Goal: Information Seeking & Learning: Check status

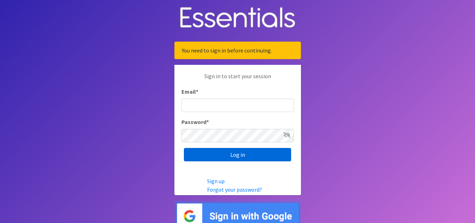
type input "scott@jakesnoh.org"
click at [218, 154] on input "Log in" at bounding box center [237, 154] width 107 height 13
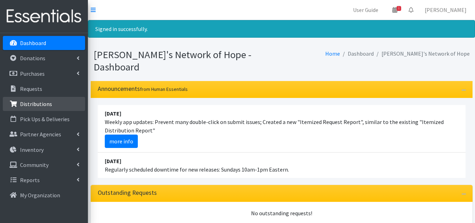
click at [42, 104] on p "Distributions" at bounding box center [36, 103] width 32 height 7
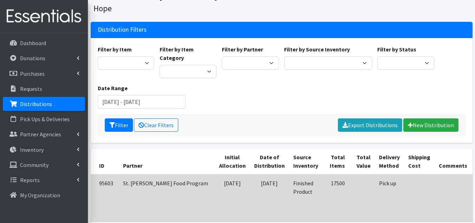
scroll to position [35, 0]
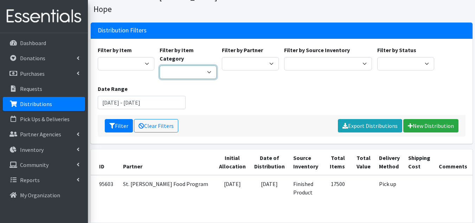
click at [195, 65] on select "Diapers A.C.E. On the Dot Cloth" at bounding box center [188, 71] width 57 height 13
select select "415"
click at [160, 65] on select "Diapers A.C.E. On the Dot Cloth" at bounding box center [188, 71] width 57 height 13
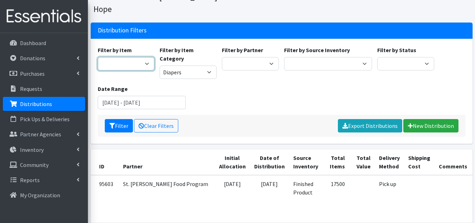
click at [140, 57] on select "Adult Briefs (Medium/Large) Adult Briefs Men Large Adult Briefs Men Small/Mediu…" at bounding box center [126, 63] width 57 height 13
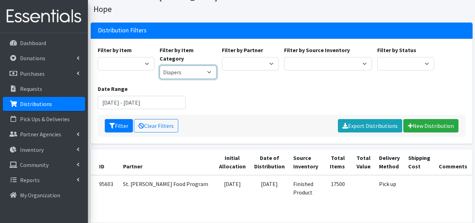
click at [180, 65] on select "Diapers A.C.E. On the Dot Cloth" at bounding box center [188, 71] width 57 height 13
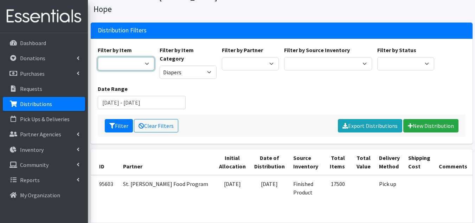
click at [120, 57] on select "Adult Briefs (Medium/Large) Adult Briefs Men Large Adult Briefs Men Small/Mediu…" at bounding box center [126, 63] width 57 height 13
click at [114, 96] on input "June 26, 2025 - September 26, 2025" at bounding box center [142, 102] width 88 height 13
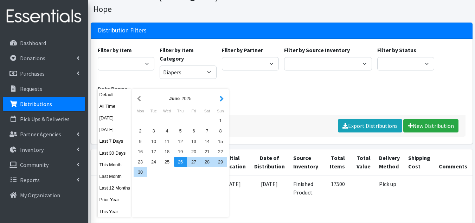
click at [222, 99] on button "button" at bounding box center [221, 98] width 7 height 9
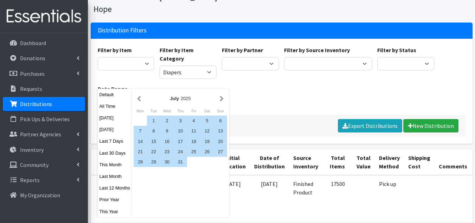
click at [222, 99] on button "button" at bounding box center [221, 98] width 7 height 9
click at [195, 120] on div "1" at bounding box center [193, 120] width 13 height 10
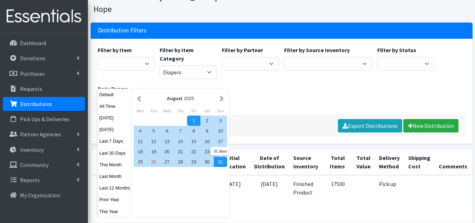
click at [222, 159] on div "31" at bounding box center [220, 162] width 13 height 10
type input "[DATE] - [DATE]"
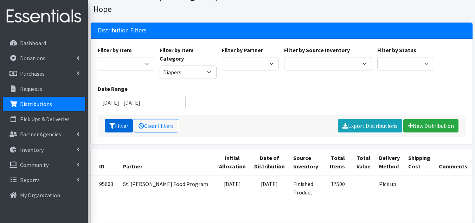
click at [125, 119] on button "Filter" at bounding box center [119, 125] width 28 height 13
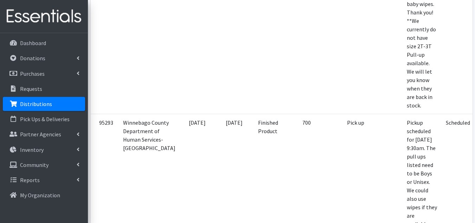
scroll to position [387, 0]
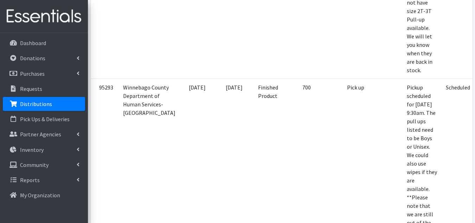
click at [254, 115] on td "Finished Product" at bounding box center [270, 179] width 33 height 203
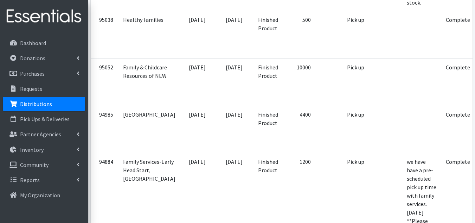
scroll to position [1020, 0]
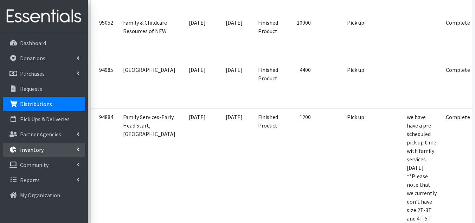
click at [38, 150] on p "Inventory" at bounding box center [32, 149] width 24 height 7
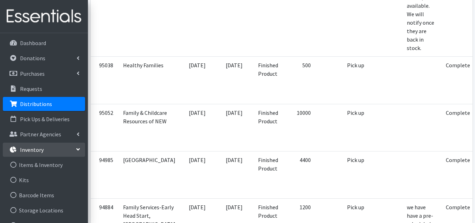
scroll to position [880, 0]
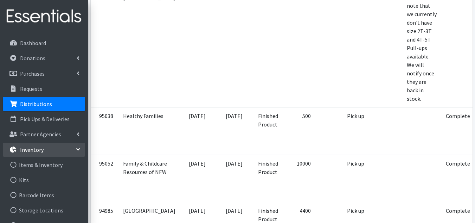
click at [38, 105] on p "Distributions" at bounding box center [36, 103] width 32 height 7
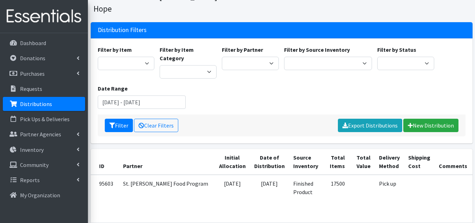
scroll to position [35, 0]
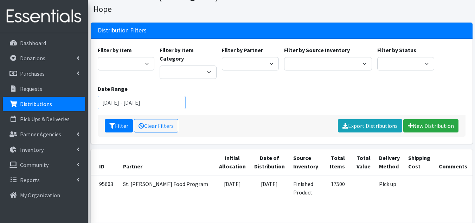
click at [176, 96] on input "[DATE] - [DATE]" at bounding box center [142, 102] width 88 height 13
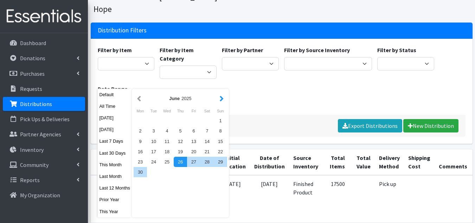
click at [222, 101] on button "button" at bounding box center [221, 98] width 7 height 9
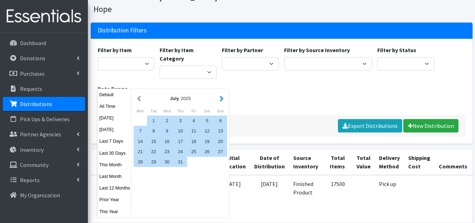
click at [225, 100] on button "button" at bounding box center [221, 98] width 7 height 9
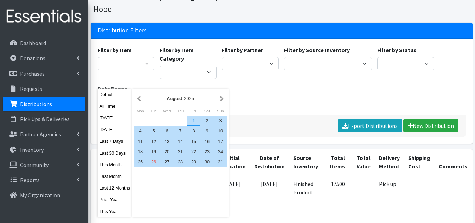
click at [190, 121] on div "1" at bounding box center [193, 120] width 13 height 10
click at [217, 163] on div "31" at bounding box center [220, 162] width 13 height 10
type input "[DATE] - [DATE]"
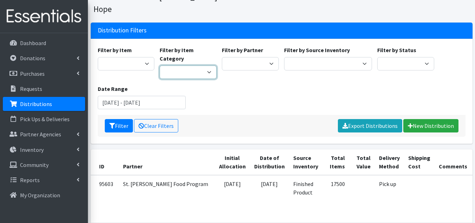
click at [180, 65] on select "Diapers A.C.E. On the Dot Cloth" at bounding box center [188, 71] width 57 height 13
select select "415"
click at [160, 65] on select "Diapers A.C.E. On the Dot Cloth" at bounding box center [188, 71] width 57 height 13
click at [113, 119] on button "Filter" at bounding box center [119, 125] width 28 height 13
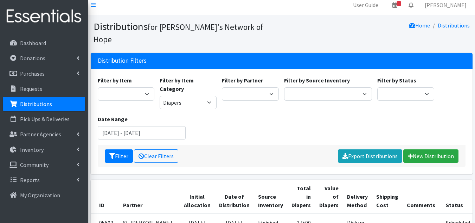
scroll to position [1, 0]
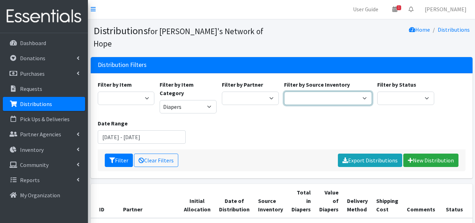
click at [336, 91] on select "Cloth Diapers Finished Product RAW Product" at bounding box center [328, 97] width 88 height 13
drag, startPoint x: 336, startPoint y: 82, endPoint x: 347, endPoint y: 82, distance: 11.3
click at [336, 91] on select "Cloth Diapers Finished Product RAW Product" at bounding box center [328, 97] width 88 height 13
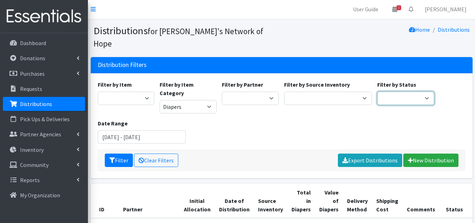
click at [393, 91] on select "Scheduled Complete" at bounding box center [406, 97] width 57 height 13
select select "10"
click at [378, 91] on select "Scheduled Complete" at bounding box center [406, 97] width 57 height 13
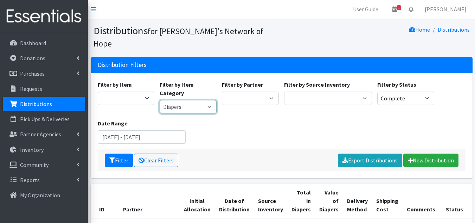
click at [189, 100] on select "Diapers A.C.E. On the Dot Cloth" at bounding box center [188, 106] width 57 height 13
select select "416"
click at [160, 100] on select "Diapers A.C.E. On the Dot Cloth" at bounding box center [188, 106] width 57 height 13
click at [119, 153] on button "Filter" at bounding box center [119, 159] width 28 height 13
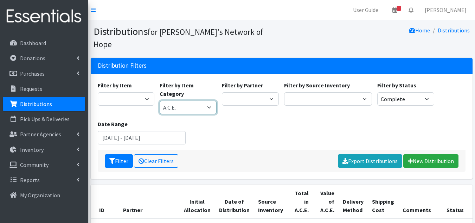
click at [191, 101] on select "Diapers A.C.E. On the Dot Cloth" at bounding box center [188, 107] width 57 height 13
select select "417"
click at [160, 101] on select "Diapers A.C.E. On the Dot Cloth" at bounding box center [188, 107] width 57 height 13
click at [119, 154] on button "Filter" at bounding box center [119, 160] width 28 height 13
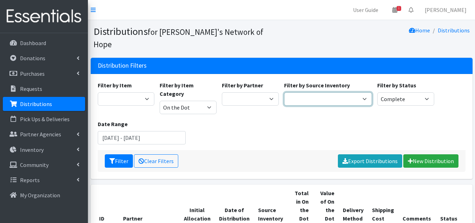
click at [332, 92] on select "Cloth Diapers Finished Product RAW Product" at bounding box center [328, 98] width 88 height 13
select select "476"
click at [284, 92] on select "Cloth Diapers Finished Product RAW Product" at bounding box center [328, 98] width 88 height 13
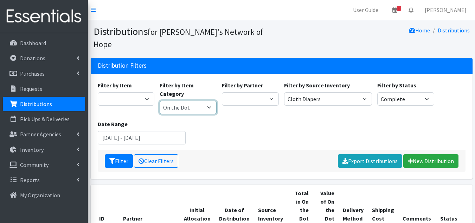
click at [199, 101] on select "Diapers A.C.E. On the Dot Cloth" at bounding box center [188, 107] width 57 height 13
click at [160, 101] on select "Diapers A.C.E. On the Dot Cloth" at bounding box center [188, 107] width 57 height 13
click at [199, 101] on select "Diapers A.C.E. On the Dot Cloth" at bounding box center [188, 107] width 57 height 13
click at [197, 101] on select "Diapers A.C.E. On the Dot Cloth" at bounding box center [188, 107] width 57 height 13
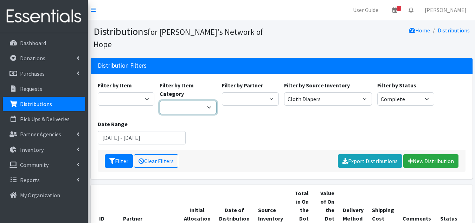
select select "446"
click at [160, 101] on select "Diapers A.C.E. On the Dot Cloth" at bounding box center [188, 107] width 57 height 13
click at [118, 154] on button "Filter" at bounding box center [119, 160] width 28 height 13
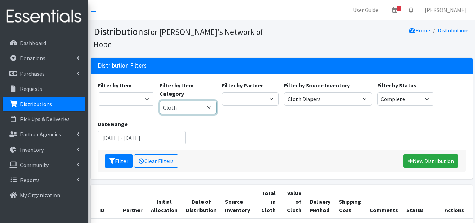
click at [185, 101] on select "Diapers A.C.E. On the Dot Cloth" at bounding box center [188, 107] width 57 height 13
select select "415"
click at [160, 101] on select "Diapers A.C.E. On the Dot Cloth" at bounding box center [188, 107] width 57 height 13
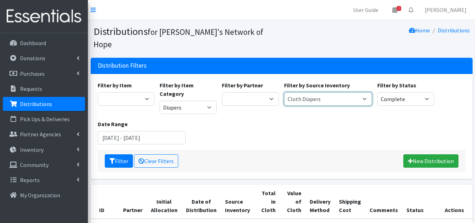
click at [291, 92] on select "Cloth Diapers Finished Product RAW Product" at bounding box center [328, 98] width 88 height 13
select select "447"
click at [284, 92] on select "Cloth Diapers Finished Product RAW Product" at bounding box center [328, 98] width 88 height 13
click at [298, 92] on select "Cloth Diapers Finished Product RAW Product" at bounding box center [328, 98] width 88 height 13
select select
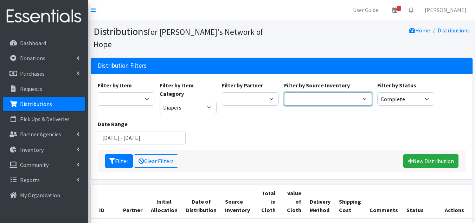
click at [284, 92] on select "Cloth Diapers Finished Product RAW Product" at bounding box center [328, 98] width 88 height 13
click at [113, 158] on icon "submit" at bounding box center [112, 161] width 6 height 6
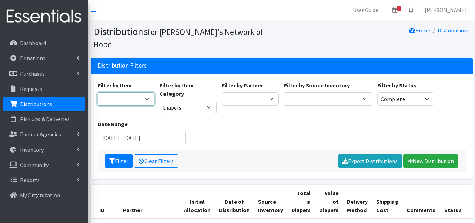
click at [128, 92] on select "Adult Briefs (Medium/Large) Adult Briefs Men Large Adult Briefs Men Small/Mediu…" at bounding box center [126, 98] width 57 height 13
click at [399, 92] on select "Scheduled Complete" at bounding box center [406, 98] width 57 height 13
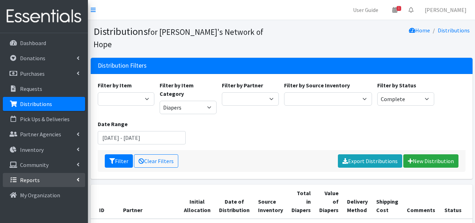
click at [27, 177] on p "Reports" at bounding box center [30, 179] width 20 height 7
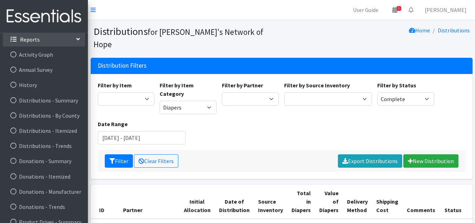
scroll to position [141, 0]
click at [30, 106] on link "Distributions - Summary" at bounding box center [44, 100] width 82 height 14
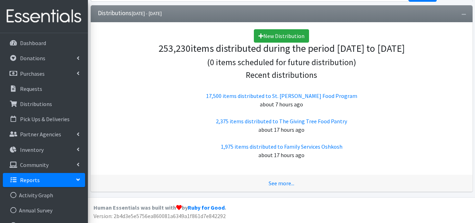
scroll to position [36, 0]
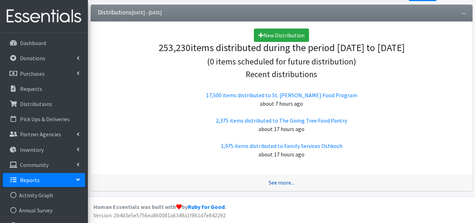
click at [287, 182] on link "See more..." at bounding box center [282, 182] width 26 height 7
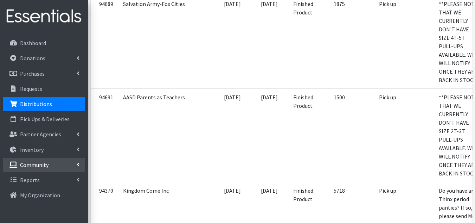
scroll to position [1583, 0]
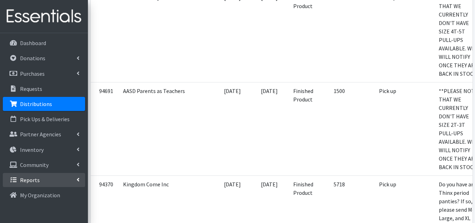
click at [29, 184] on link "Reports" at bounding box center [44, 180] width 82 height 14
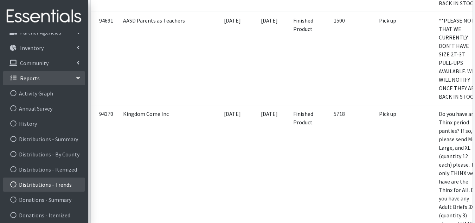
scroll to position [90, 0]
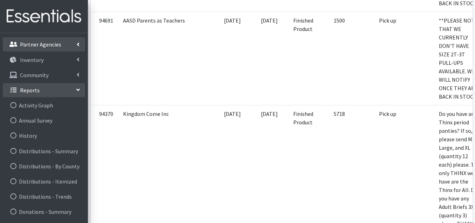
click at [71, 47] on link "Partner Agencies" at bounding box center [44, 44] width 82 height 14
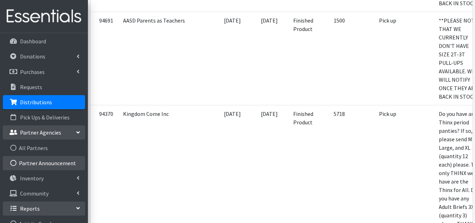
scroll to position [0, 0]
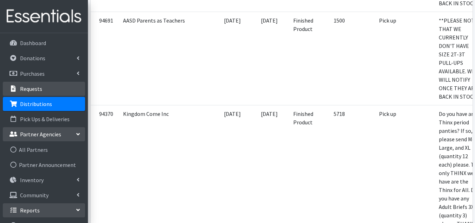
click at [59, 89] on link "Requests" at bounding box center [44, 89] width 82 height 14
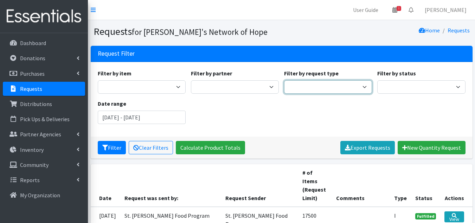
click at [321, 81] on select "Quantity Individual Child" at bounding box center [328, 86] width 88 height 13
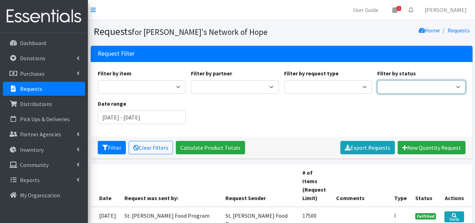
click at [391, 83] on select "Pending Started Fulfilled Discarded" at bounding box center [422, 86] width 88 height 13
click at [391, 82] on select "Pending Started Fulfilled Discarded" at bounding box center [422, 86] width 88 height 13
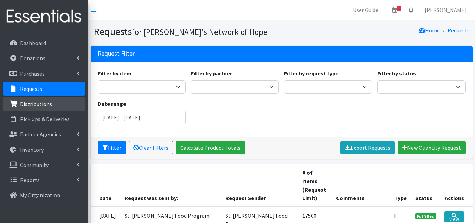
click at [25, 103] on p "Distributions" at bounding box center [36, 103] width 32 height 7
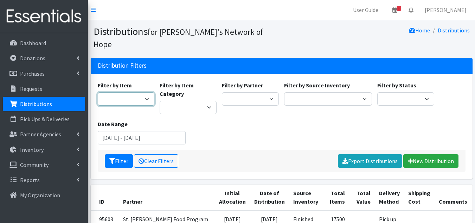
click at [119, 92] on select "Adult Briefs (Medium/Large) Adult Briefs Men Large Adult Briefs Men Small/Mediu…" at bounding box center [126, 98] width 57 height 13
click at [199, 81] on label "Filter by Item Category" at bounding box center [188, 89] width 57 height 17
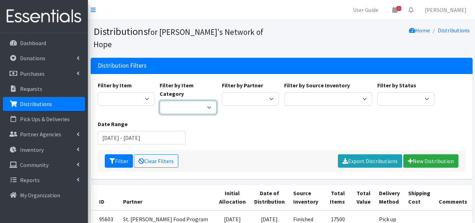
click at [199, 101] on select "Diapers A.C.E. On the Dot Cloth" at bounding box center [188, 107] width 57 height 13
click at [201, 81] on div "Filter by Item Category Diapers A.C.E. On the Dot Cloth" at bounding box center [188, 97] width 62 height 33
click at [202, 101] on select "Diapers A.C.E. On the Dot Cloth" at bounding box center [188, 107] width 57 height 13
select select "415"
click at [160, 101] on select "Diapers A.C.E. On the Dot Cloth" at bounding box center [188, 107] width 57 height 13
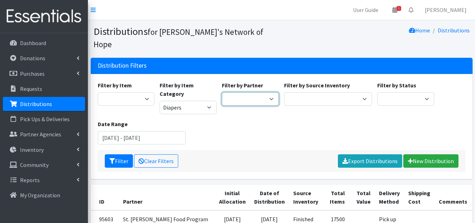
click at [232, 92] on select "AASD Parents as Teachers ADVOCAP, Inc [GEOGRAPHIC_DATA] District BABES Beyond B…" at bounding box center [250, 98] width 57 height 13
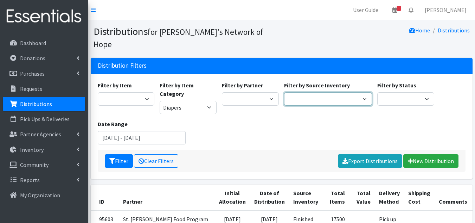
click at [314, 92] on select "Cloth Diapers Finished Product RAW Product" at bounding box center [328, 98] width 88 height 13
select select "447"
click at [284, 92] on select "Cloth Diapers Finished Product RAW Product" at bounding box center [328, 98] width 88 height 13
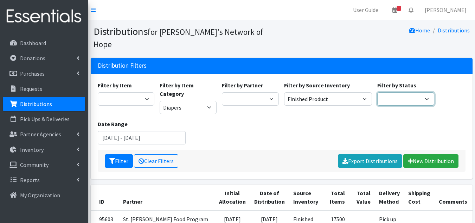
click at [407, 92] on select "Scheduled Complete" at bounding box center [406, 98] width 57 height 13
select select "10"
click at [378, 92] on select "Scheduled Complete" at bounding box center [406, 98] width 57 height 13
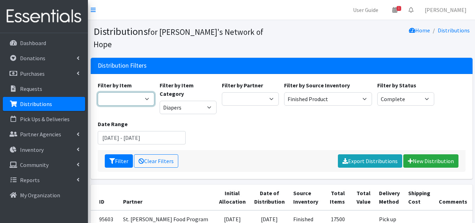
click at [127, 92] on select "Adult Briefs (Medium/Large) Adult Briefs Men Large Adult Briefs Men Small/Mediu…" at bounding box center [126, 98] width 57 height 13
click at [141, 131] on input "June 26, 2025 - September 26, 2025" at bounding box center [142, 137] width 88 height 13
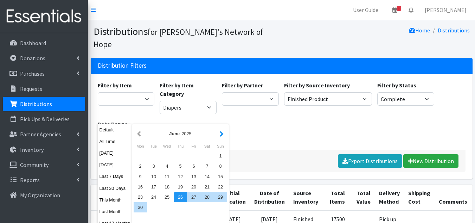
click at [220, 136] on button "button" at bounding box center [221, 133] width 7 height 9
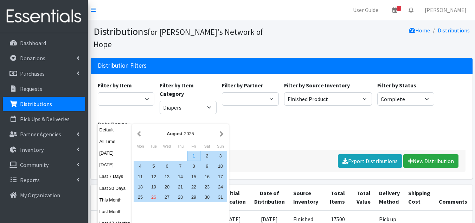
click at [195, 157] on div "1" at bounding box center [193, 156] width 13 height 10
click at [221, 202] on div "August 2025 Mon Tue Wed Thu Fri Sat Sun 1 2 3 4 5 6 7 8 9 10 11 12 13 14 15 16 …" at bounding box center [180, 188] width 97 height 128
click at [219, 197] on div "31" at bounding box center [220, 197] width 13 height 10
type input "[DATE] - [DATE]"
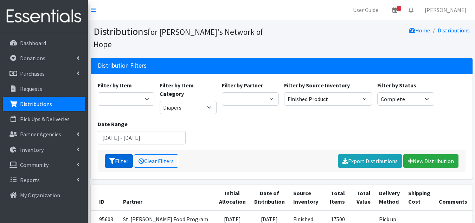
click at [115, 154] on button "Filter" at bounding box center [119, 160] width 28 height 13
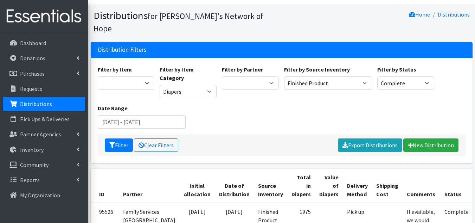
scroll to position [15, 0]
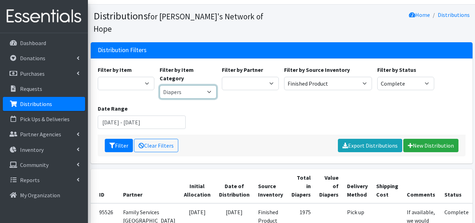
click at [192, 85] on select "Diapers A.C.E. On the Dot Cloth" at bounding box center [188, 91] width 57 height 13
select select "416"
click at [160, 85] on select "Diapers A.C.E. On the Dot Cloth" at bounding box center [188, 91] width 57 height 13
click at [117, 139] on button "Filter" at bounding box center [119, 145] width 28 height 13
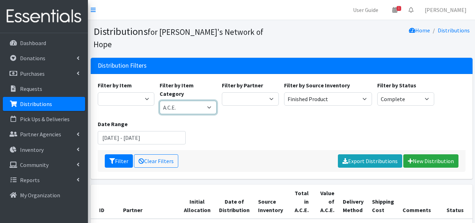
click at [197, 101] on select "Diapers A.C.E. On the Dot Cloth" at bounding box center [188, 107] width 57 height 13
select select "417"
click at [160, 101] on select "Diapers A.C.E. On the Dot Cloth" at bounding box center [188, 107] width 57 height 13
click at [120, 154] on button "Filter" at bounding box center [119, 160] width 28 height 13
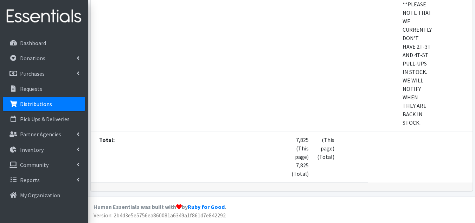
scroll to position [847, 0]
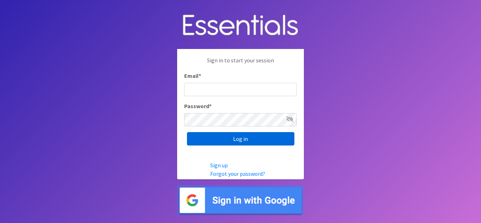
type input "scott@jakesnoh.org"
click at [230, 141] on input "Log in" at bounding box center [240, 138] width 107 height 13
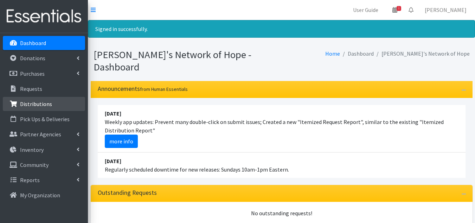
click at [50, 101] on p "Distributions" at bounding box center [36, 103] width 32 height 7
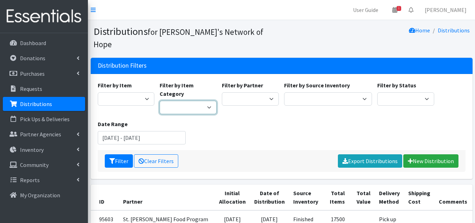
click at [180, 101] on select "Diapers A.C.E. On the Dot Cloth" at bounding box center [188, 107] width 57 height 13
click at [160, 101] on select "Diapers A.C.E. On the Dot Cloth" at bounding box center [188, 107] width 57 height 13
drag, startPoint x: 182, startPoint y: 84, endPoint x: 181, endPoint y: 93, distance: 8.6
click at [182, 101] on select "Diapers A.C.E. On the Dot Cloth" at bounding box center [188, 107] width 57 height 13
select select "415"
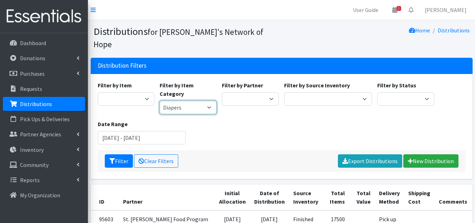
click at [160, 101] on select "Diapers A.C.E. On the Dot Cloth" at bounding box center [188, 107] width 57 height 13
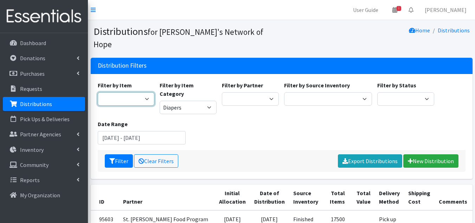
click at [143, 92] on select "Adult Briefs (Medium/Large) Adult Briefs Men Large Adult Briefs Men Small/Mediu…" at bounding box center [126, 98] width 57 height 13
click at [287, 107] on div "Filter by Item Adult Briefs (Medium/Large) Adult Briefs Men Large Adult Briefs …" at bounding box center [281, 115] width 373 height 69
click at [413, 92] on select "Scheduled Complete" at bounding box center [406, 98] width 57 height 13
select select "10"
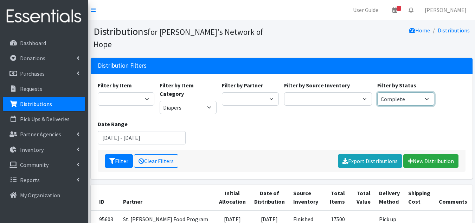
click at [378, 92] on select "Scheduled Complete" at bounding box center [406, 98] width 57 height 13
click at [114, 158] on icon "submit" at bounding box center [112, 161] width 6 height 6
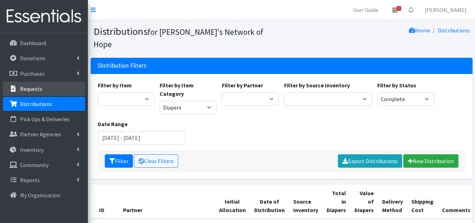
click at [51, 87] on link "Requests" at bounding box center [44, 89] width 82 height 14
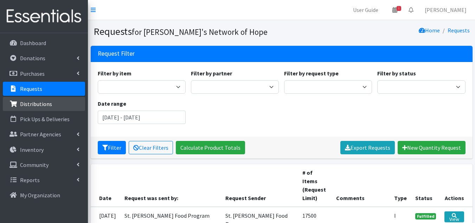
click at [34, 103] on p "Distributions" at bounding box center [36, 103] width 32 height 7
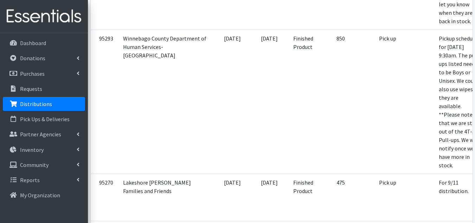
scroll to position [387, 0]
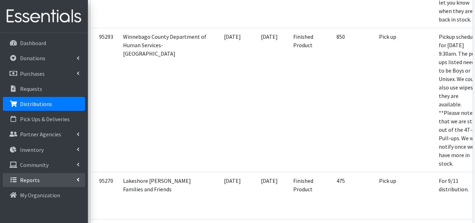
click at [34, 183] on p "Reports" at bounding box center [30, 179] width 20 height 7
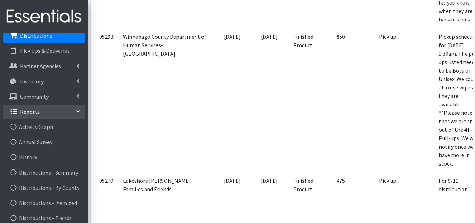
scroll to position [70, 0]
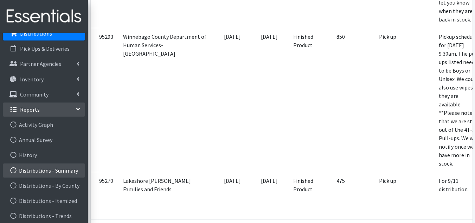
click at [47, 168] on link "Distributions - Summary" at bounding box center [44, 170] width 82 height 14
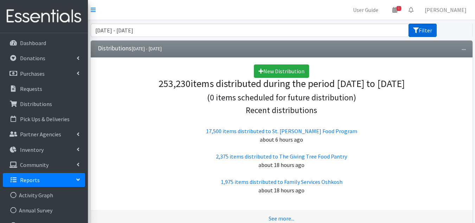
click at [424, 31] on button "Filter" at bounding box center [423, 30] width 28 height 13
click at [258, 28] on input "[DATE] - [DATE]" at bounding box center [250, 30] width 318 height 13
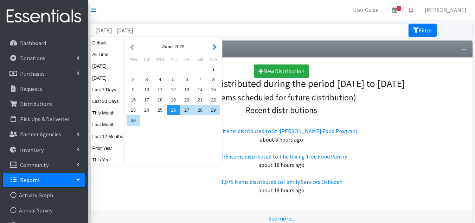
click at [215, 49] on button "button" at bounding box center [214, 46] width 7 height 9
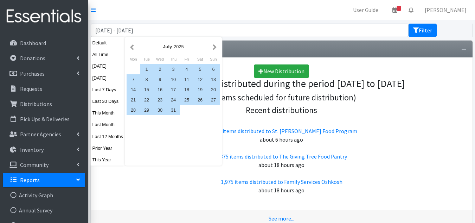
click at [215, 49] on button "button" at bounding box center [214, 46] width 7 height 9
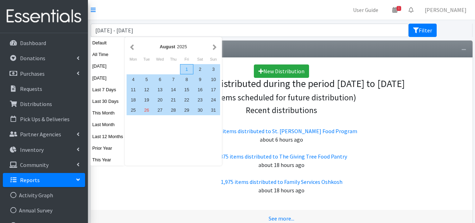
click at [188, 68] on div "1" at bounding box center [186, 69] width 13 height 10
click at [215, 112] on div "31" at bounding box center [213, 110] width 13 height 10
type input "August 1, 2025 - August 31, 2025"
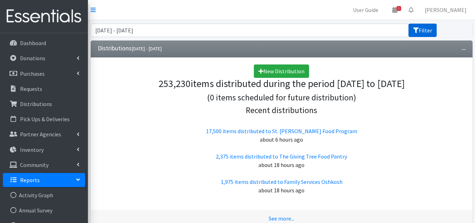
click at [424, 33] on button "Filter" at bounding box center [423, 30] width 28 height 13
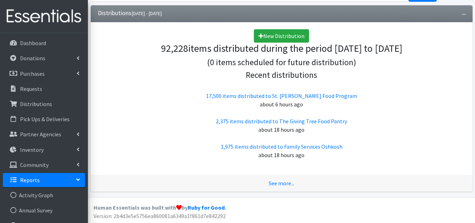
scroll to position [36, 0]
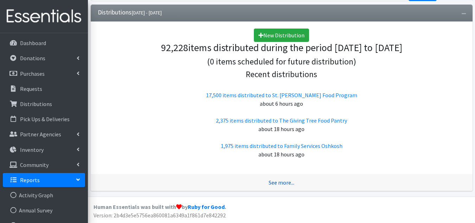
click at [275, 182] on link "See more..." at bounding box center [282, 182] width 26 height 7
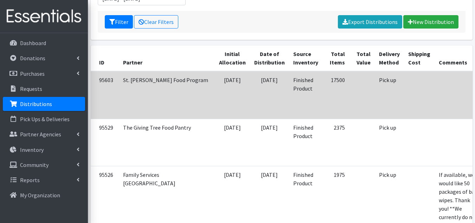
scroll to position [141, 0]
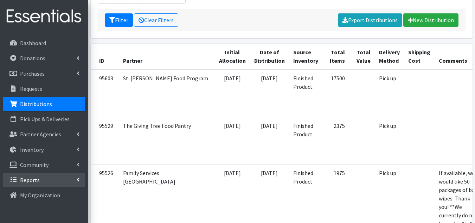
click at [52, 181] on link "Reports" at bounding box center [44, 180] width 82 height 14
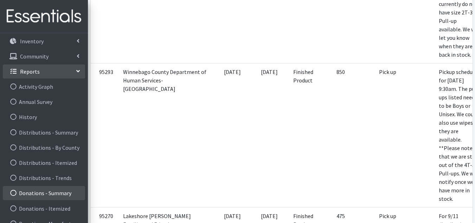
scroll to position [90, 0]
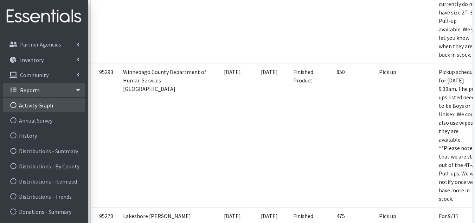
click at [17, 106] on icon at bounding box center [13, 105] width 9 height 6
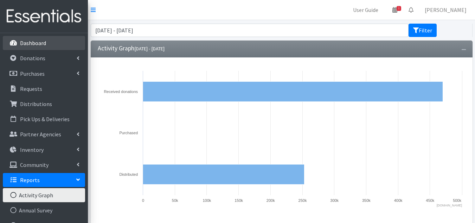
click at [39, 40] on p "Dashboard" at bounding box center [33, 42] width 26 height 7
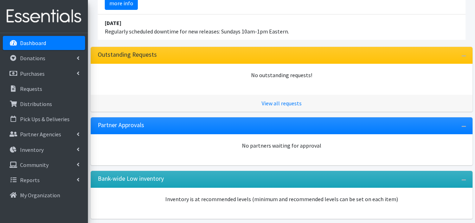
scroll to position [131, 0]
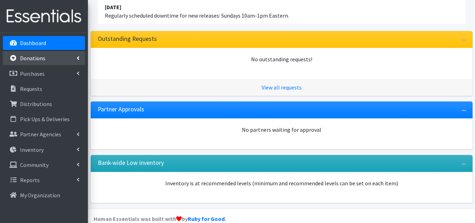
click at [51, 65] on li "Donations All Donations New Donation" at bounding box center [44, 58] width 82 height 15
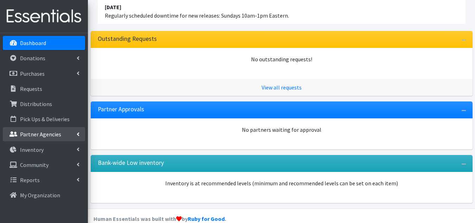
click at [50, 138] on p "Partner Agencies" at bounding box center [40, 134] width 41 height 7
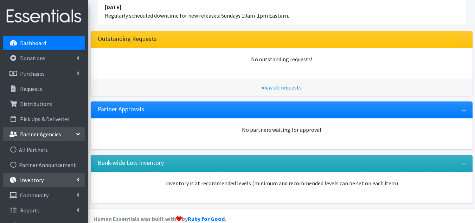
click at [58, 181] on link "Inventory" at bounding box center [44, 180] width 82 height 14
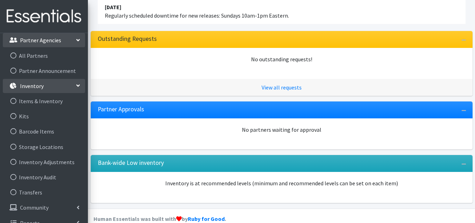
scroll to position [104, 0]
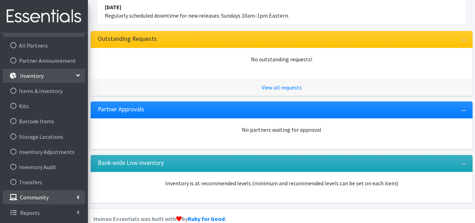
click at [69, 196] on link "Community" at bounding box center [44, 197] width 82 height 14
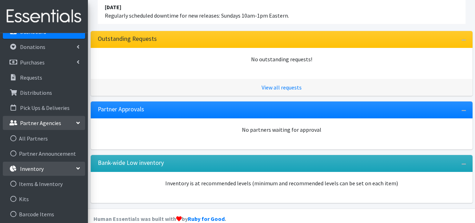
scroll to position [0, 0]
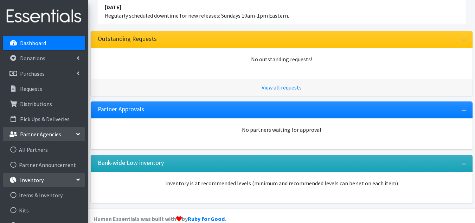
click at [32, 40] on p "Dashboard" at bounding box center [33, 42] width 26 height 7
